Goal: Task Accomplishment & Management: Manage account settings

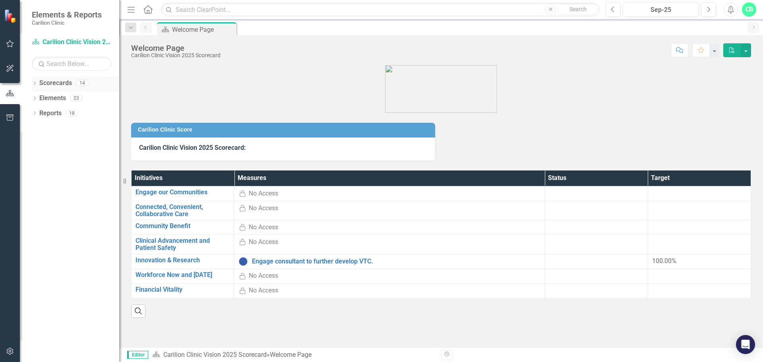
click at [37, 82] on icon "Dropdown" at bounding box center [35, 84] width 6 height 4
click at [40, 98] on icon "Dropdown" at bounding box center [39, 97] width 6 height 5
click at [49, 127] on icon "Dropdown" at bounding box center [47, 128] width 6 height 5
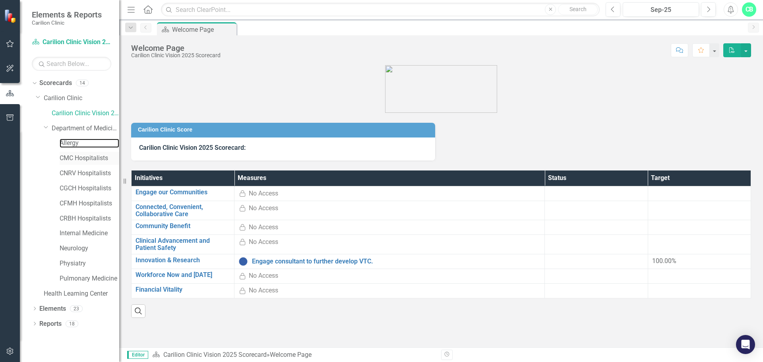
drag, startPoint x: 75, startPoint y: 144, endPoint x: 111, endPoint y: 161, distance: 40.0
click at [75, 144] on link "Allergy" at bounding box center [90, 143] width 60 height 9
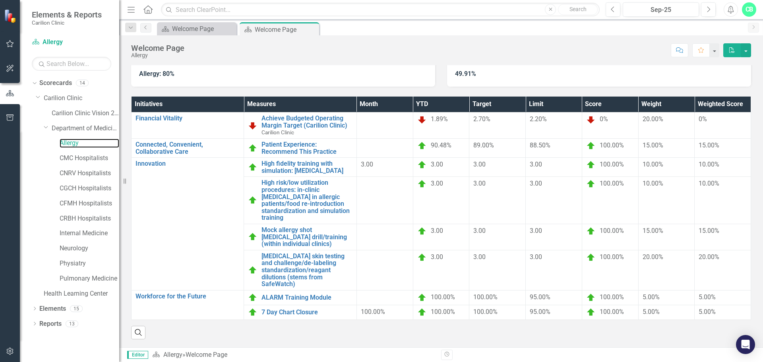
scroll to position [85, 0]
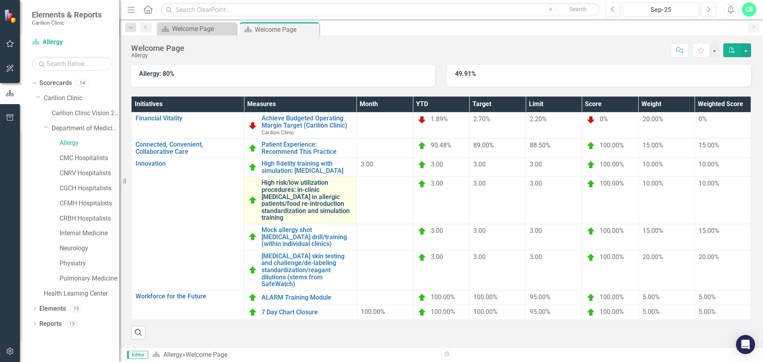
click at [307, 195] on link "High risk/low utilization procedures: in-clinic [MEDICAL_DATA] in allergic pati…" at bounding box center [306, 200] width 91 height 42
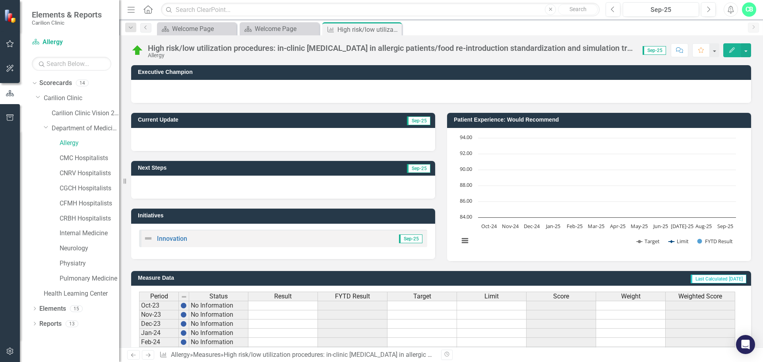
scroll to position [193, 0]
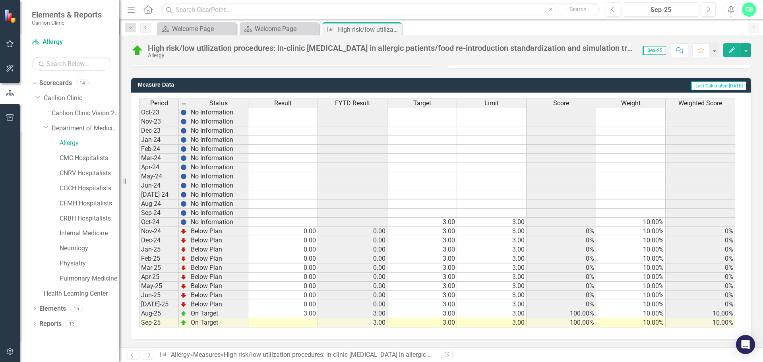
click at [313, 322] on td at bounding box center [283, 322] width 70 height 9
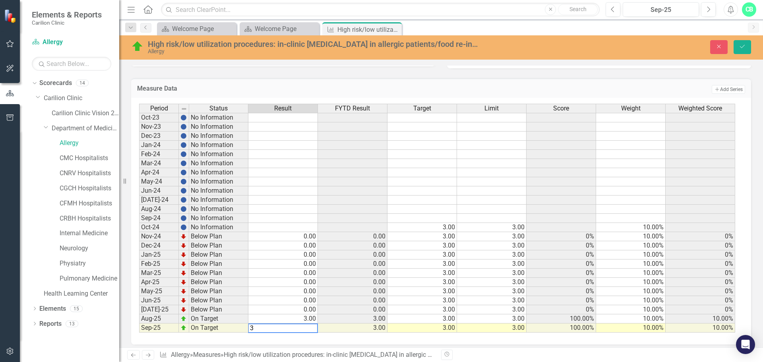
click at [314, 321] on td "3.00" at bounding box center [283, 318] width 70 height 9
type textarea "0"
click at [537, 161] on td at bounding box center [561, 163] width 70 height 9
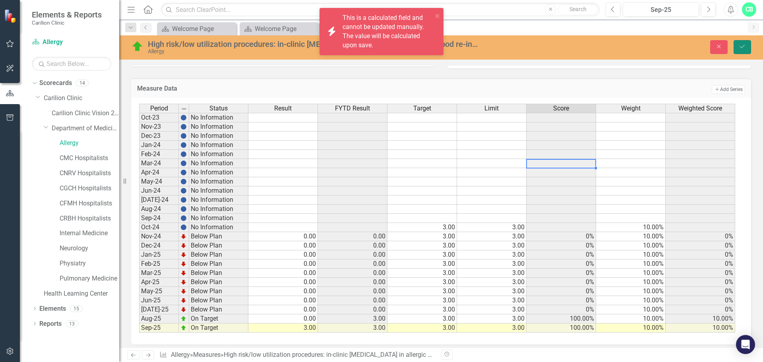
drag, startPoint x: 739, startPoint y: 45, endPoint x: 306, endPoint y: 341, distance: 524.8
click at [740, 45] on icon "Save" at bounding box center [742, 47] width 7 height 6
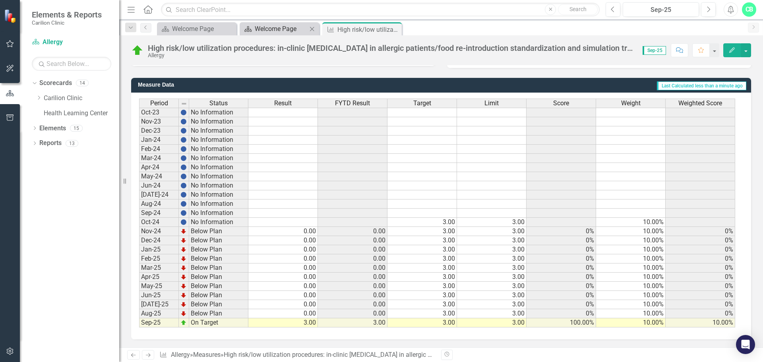
click at [282, 30] on div "Welcome Page" at bounding box center [281, 29] width 52 height 10
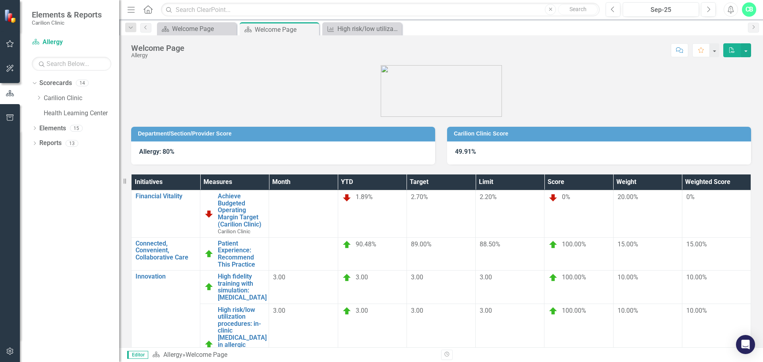
click at [338, 304] on td "3.00" at bounding box center [303, 345] width 69 height 82
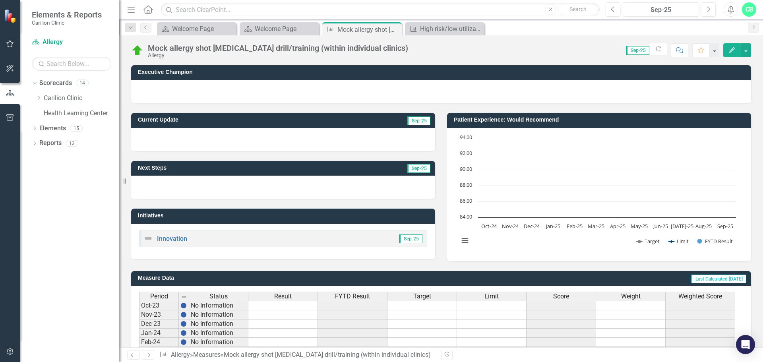
scroll to position [193, 0]
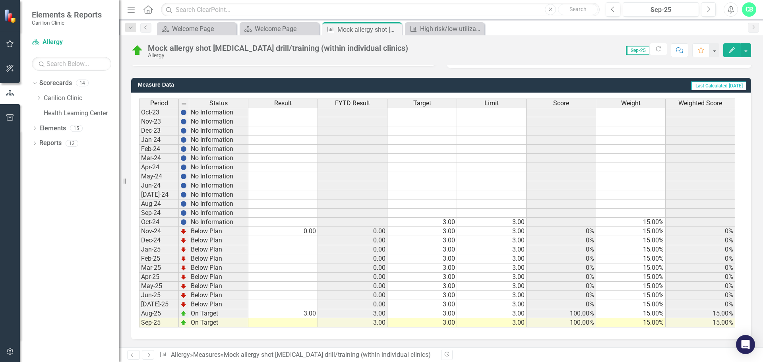
click at [312, 313] on td "3.00" at bounding box center [283, 313] width 70 height 9
type textarea "0"
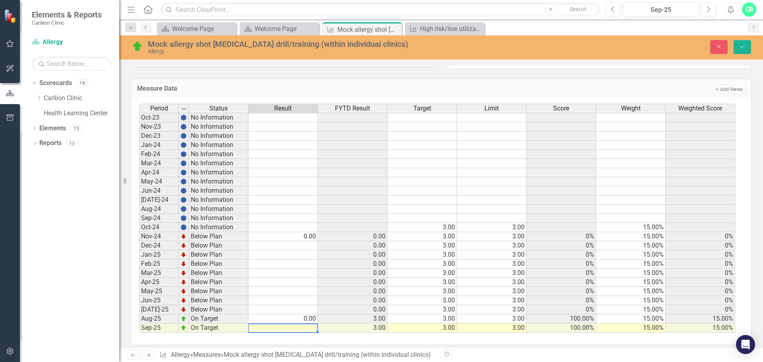
type textarea "0"
type textarea "3"
click at [741, 49] on icon "Save" at bounding box center [742, 47] width 7 height 6
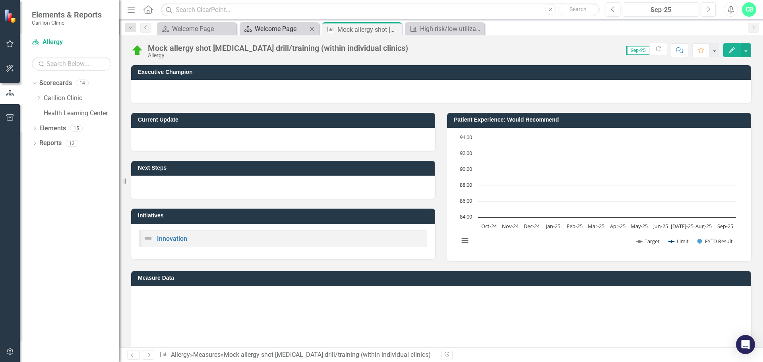
click at [282, 31] on div "Welcome Page" at bounding box center [281, 29] width 52 height 10
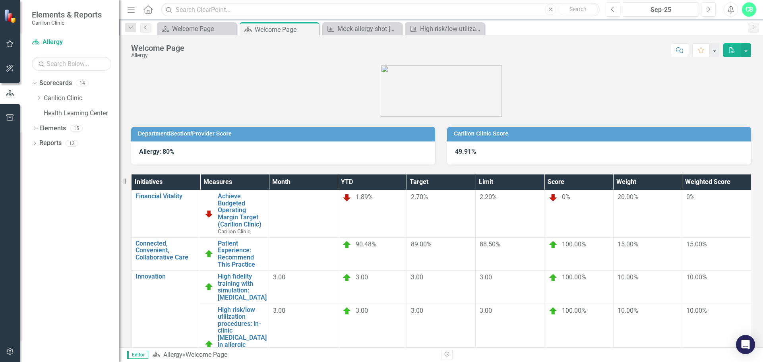
scroll to position [91, 0]
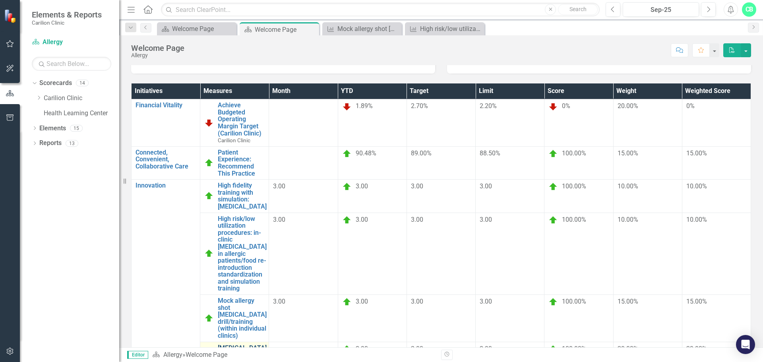
click at [287, 344] on link "[MEDICAL_DATA] skin testing and challenge/de-labeling standardization/reagant d…" at bounding box center [252, 365] width 69 height 42
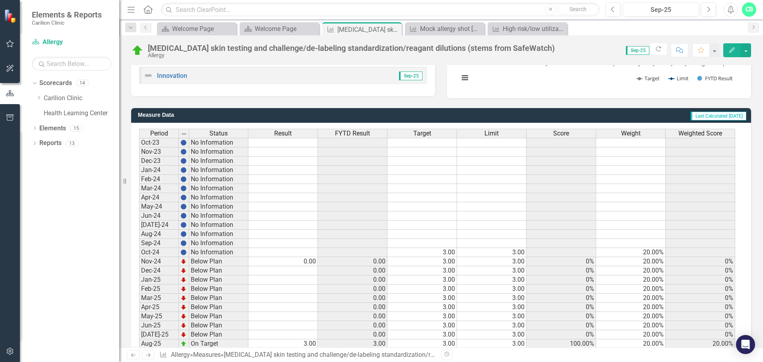
scroll to position [193, 0]
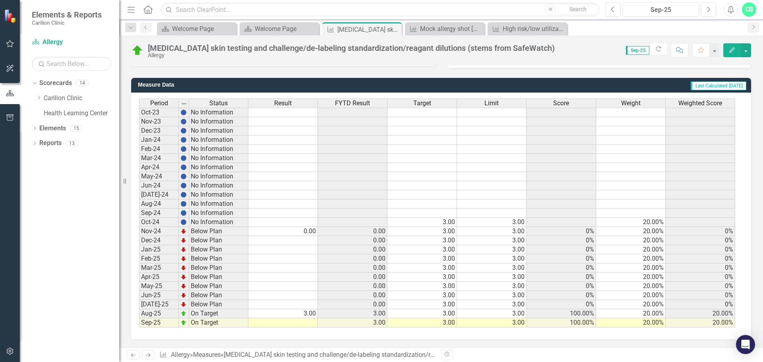
click at [305, 321] on td at bounding box center [283, 322] width 70 height 9
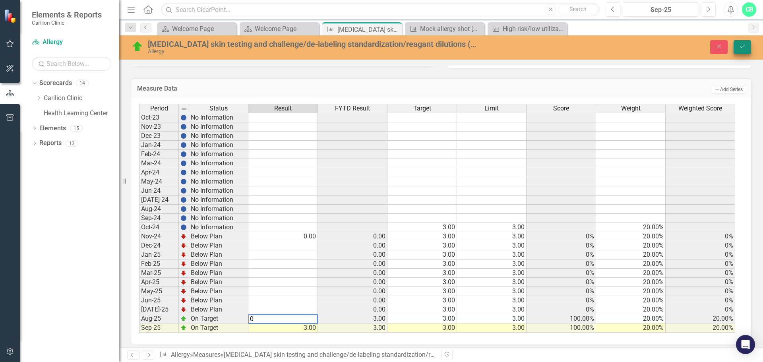
type textarea "0"
click at [746, 40] on button "Save" at bounding box center [741, 47] width 17 height 14
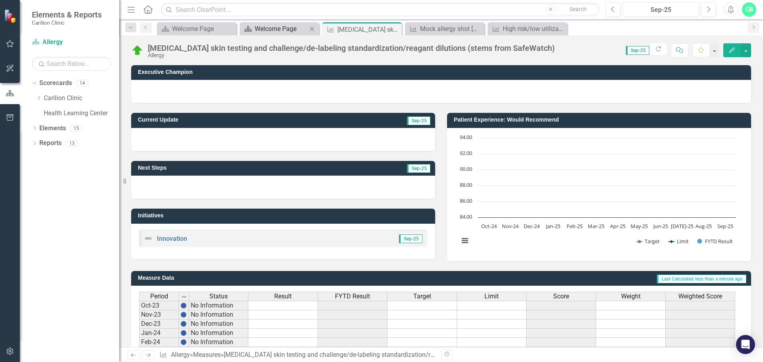
click at [290, 27] on div "Welcome Page" at bounding box center [281, 29] width 52 height 10
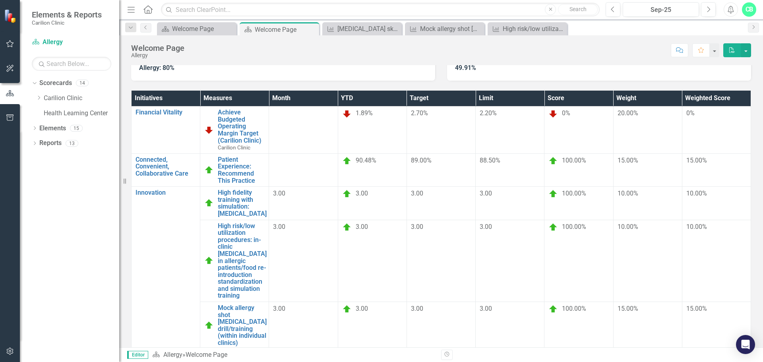
scroll to position [91, 0]
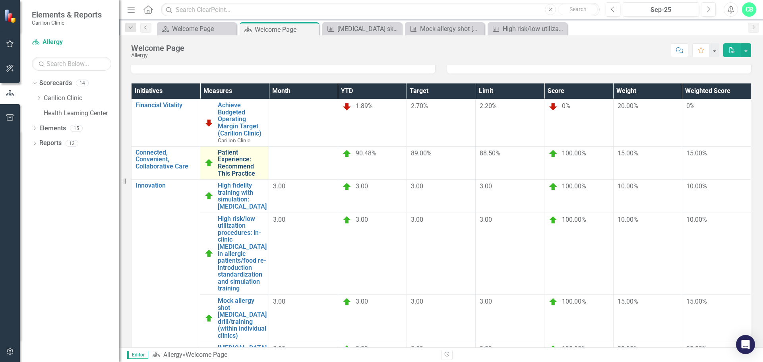
click at [265, 149] on link "Patient Experience: Recommend This Practice" at bounding box center [241, 163] width 47 height 28
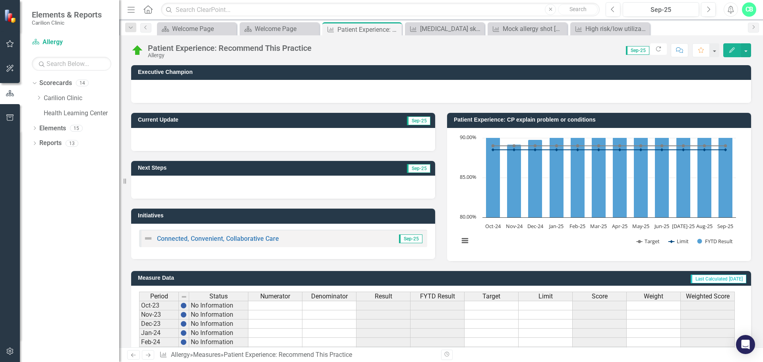
scroll to position [193, 0]
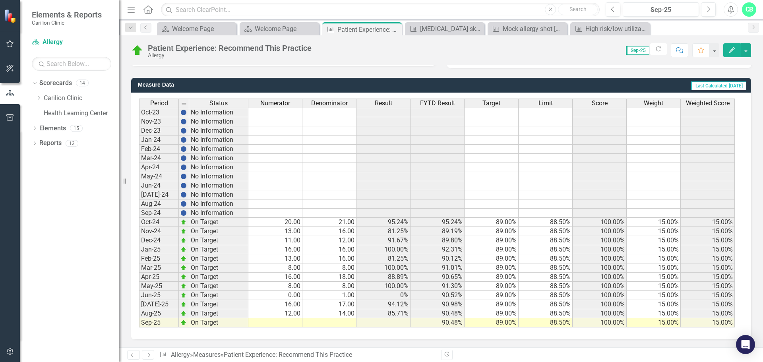
click at [340, 323] on td at bounding box center [329, 322] width 54 height 9
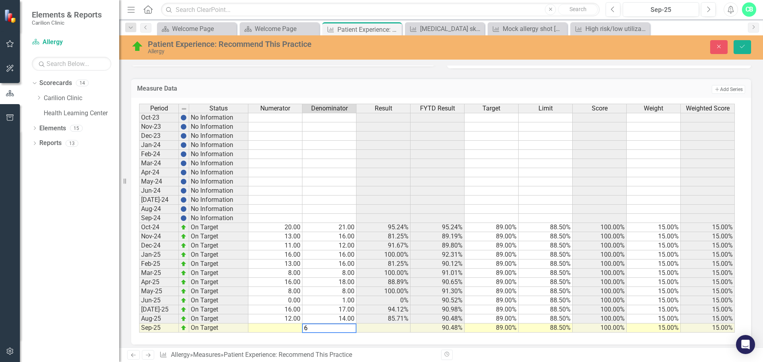
click at [291, 329] on td at bounding box center [275, 327] width 54 height 9
type textarea "5"
click at [742, 46] on icon "Save" at bounding box center [742, 47] width 7 height 6
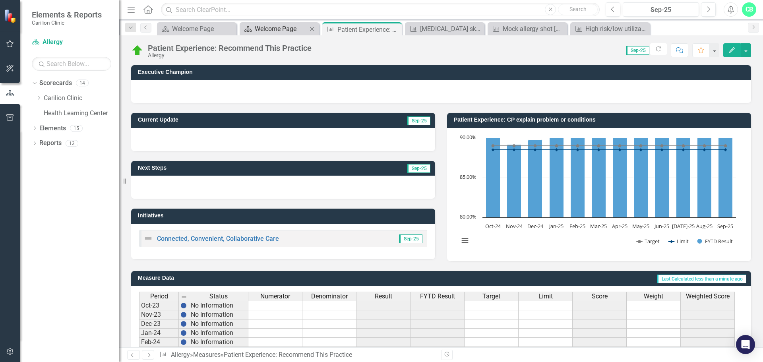
click at [299, 29] on div "Welcome Page" at bounding box center [281, 29] width 52 height 10
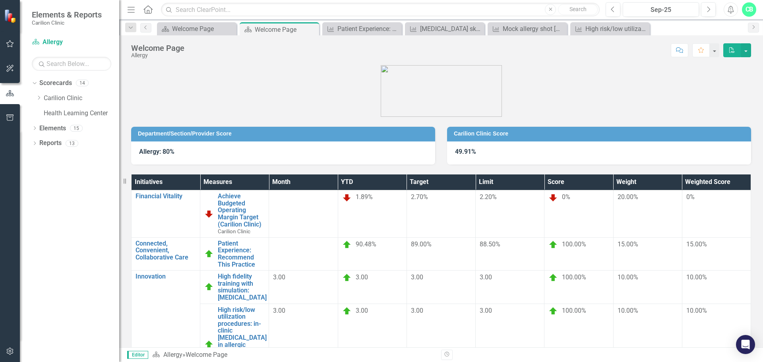
scroll to position [91, 0]
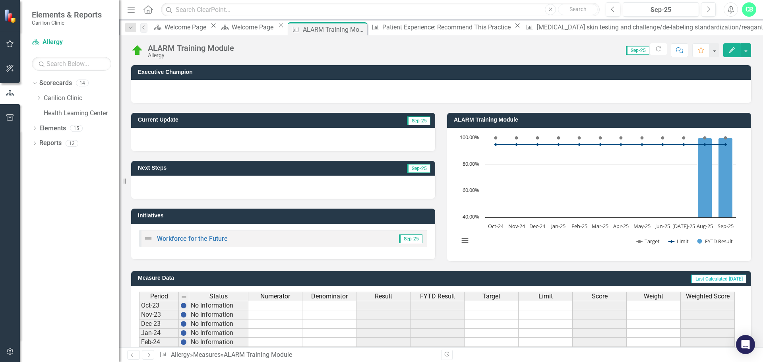
scroll to position [193, 0]
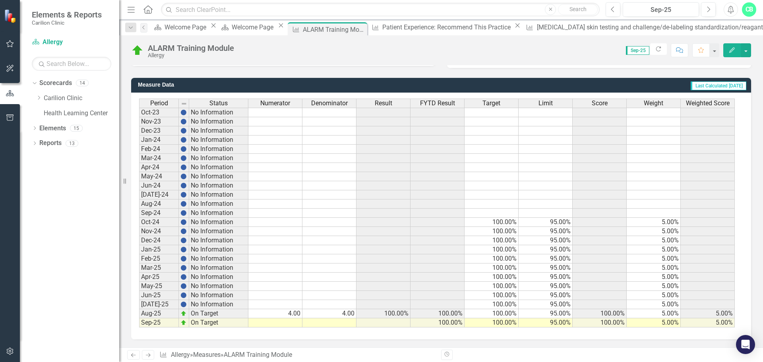
click at [289, 322] on td at bounding box center [275, 322] width 54 height 9
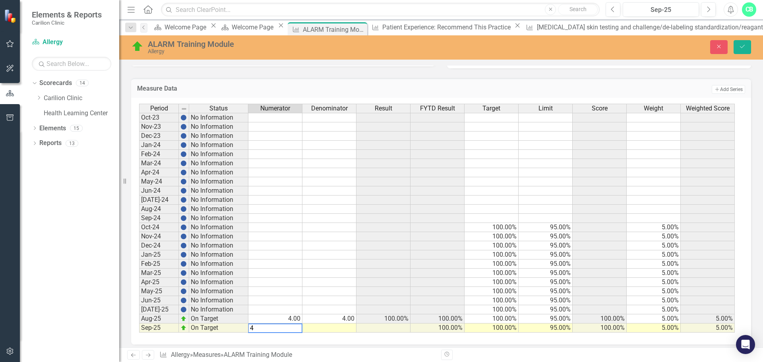
click at [341, 327] on td at bounding box center [329, 327] width 54 height 9
click at [342, 319] on td "4.00" at bounding box center [329, 318] width 54 height 9
click at [286, 316] on td "4.00" at bounding box center [275, 318] width 54 height 9
type textarea "0"
click at [740, 48] on icon "Save" at bounding box center [742, 47] width 7 height 6
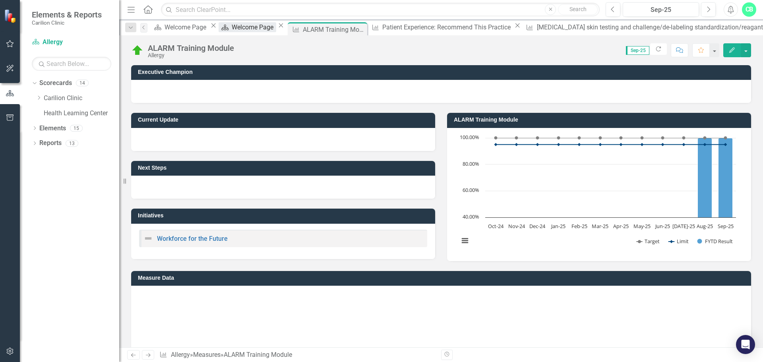
click at [276, 30] on div "Welcome Page" at bounding box center [254, 27] width 44 height 10
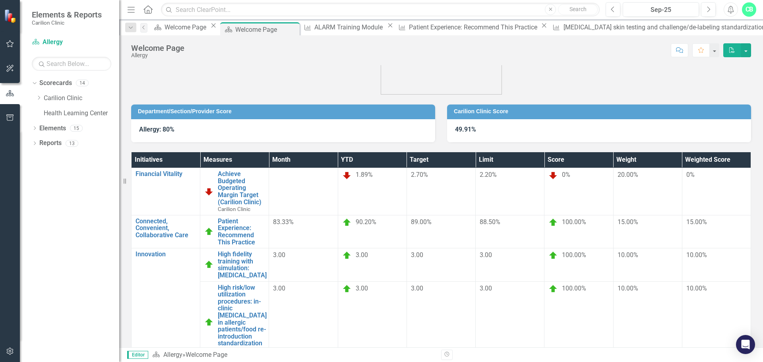
scroll to position [12, 0]
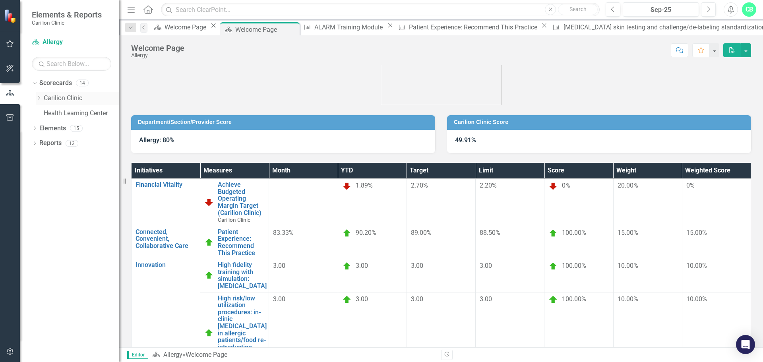
click at [41, 96] on icon "Dropdown" at bounding box center [39, 97] width 6 height 5
click at [47, 126] on icon "Dropdown" at bounding box center [47, 128] width 6 height 5
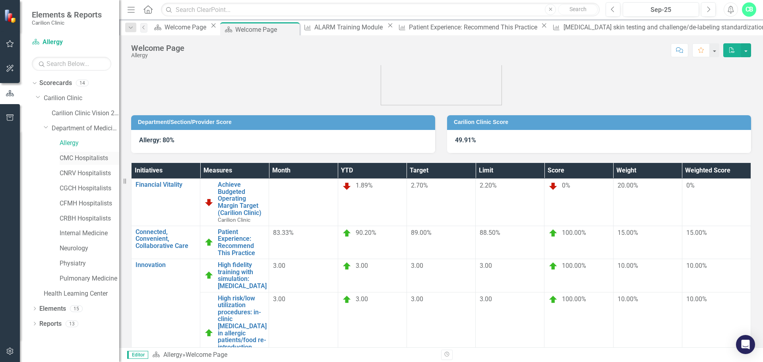
click at [62, 158] on link "CMC Hospitalists" at bounding box center [90, 158] width 60 height 9
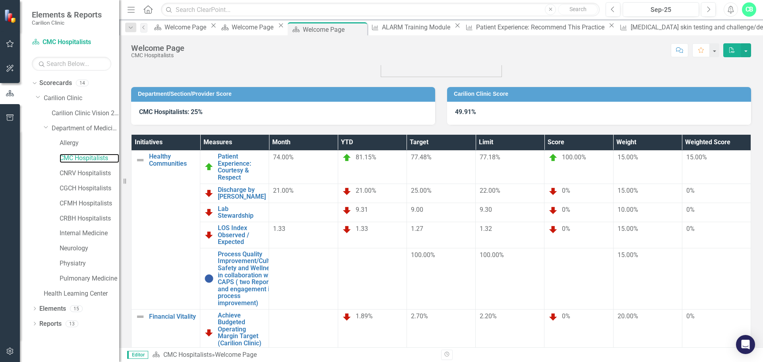
scroll to position [43, 0]
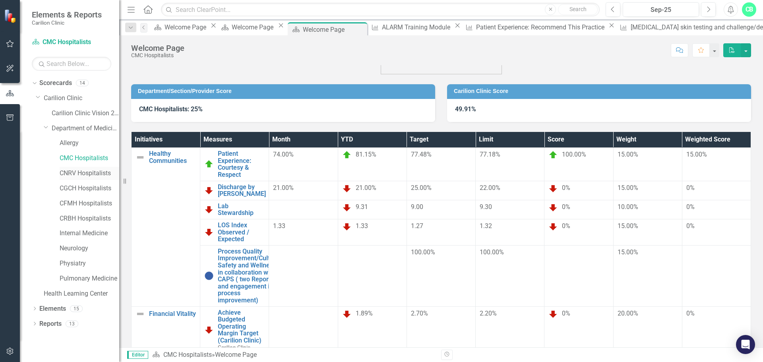
click at [91, 172] on link "CNRV Hospitalists" at bounding box center [90, 173] width 60 height 9
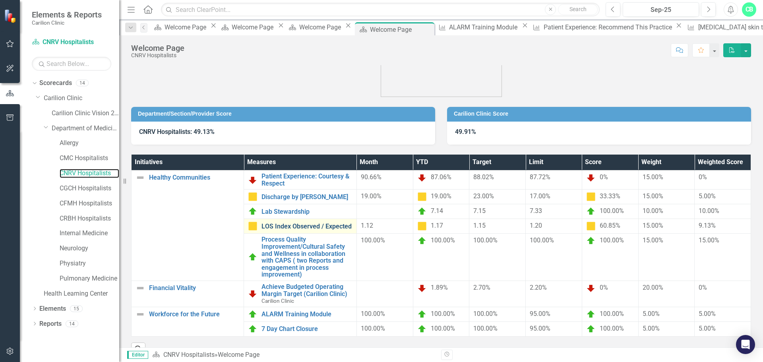
scroll to position [37, 0]
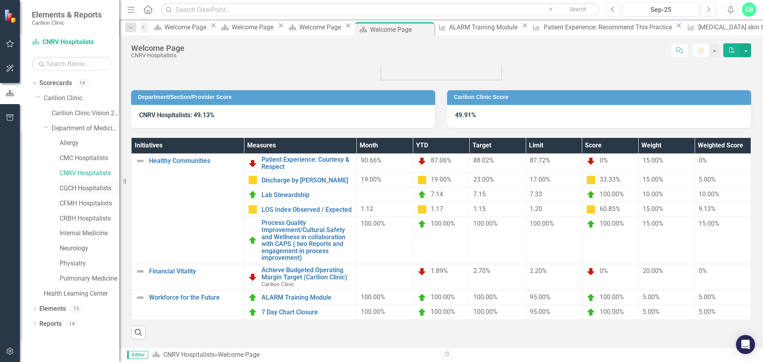
click at [89, 188] on link "CGCH Hospitalists" at bounding box center [90, 188] width 60 height 9
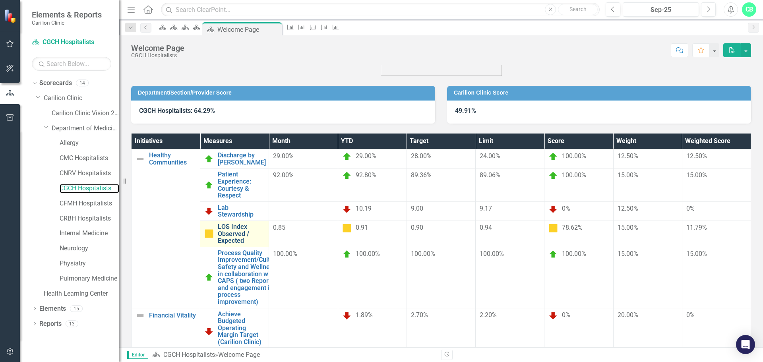
scroll to position [43, 0]
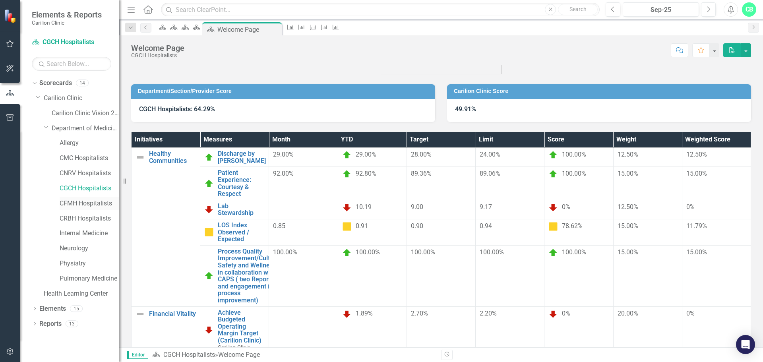
click at [94, 200] on link "CFMH Hospitalists" at bounding box center [90, 203] width 60 height 9
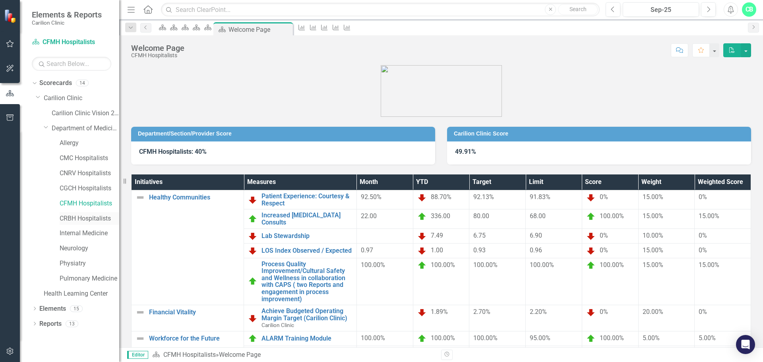
click at [75, 217] on link "CRBH Hospitalists" at bounding box center [90, 218] width 60 height 9
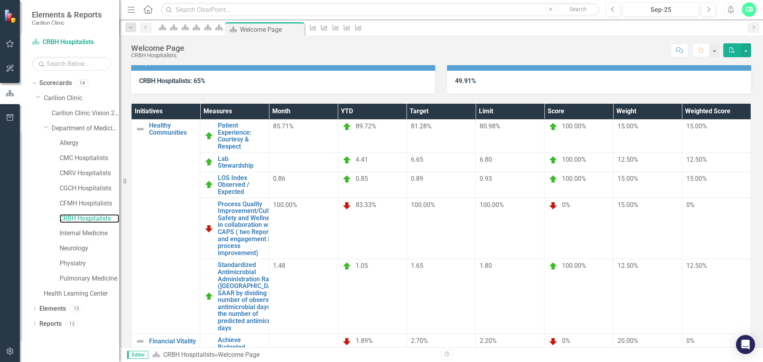
scroll to position [75, 0]
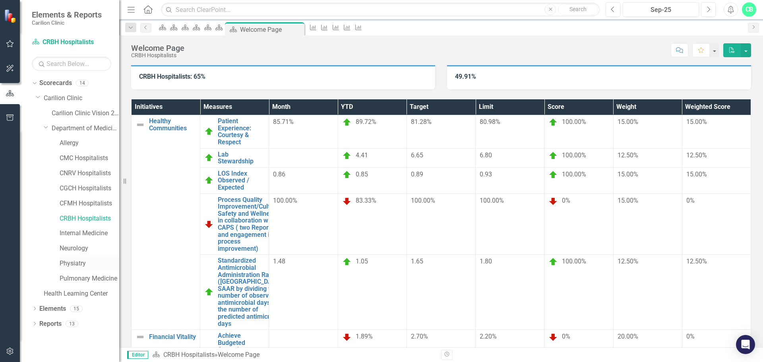
click at [72, 265] on link "Physiatry" at bounding box center [90, 263] width 60 height 9
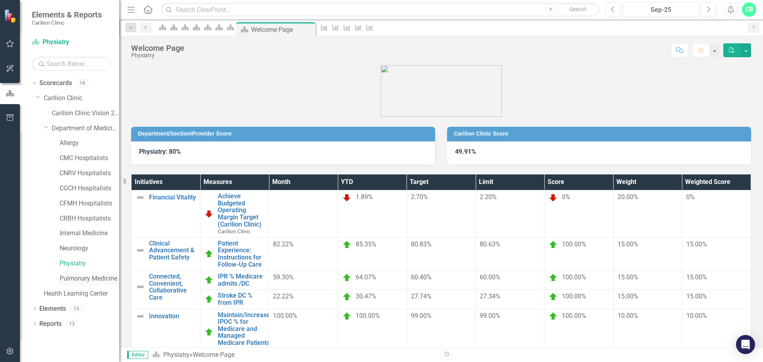
click at [81, 277] on link "Pulmonary Medicine" at bounding box center [90, 278] width 60 height 9
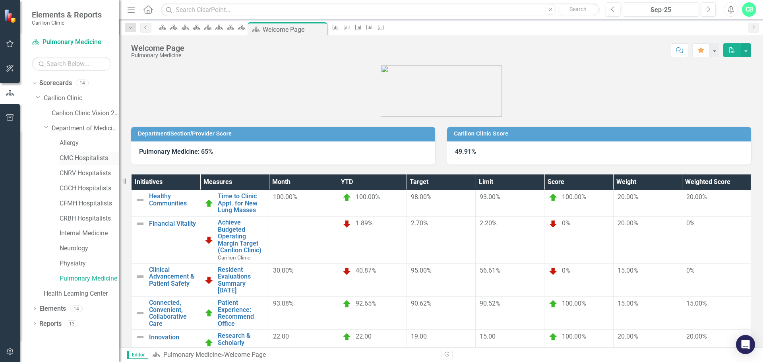
click at [91, 158] on link "CMC Hospitalists" at bounding box center [90, 158] width 60 height 9
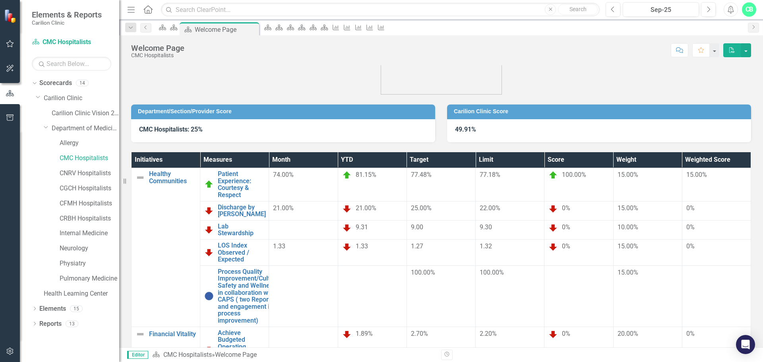
scroll to position [43, 0]
